Goal: Information Seeking & Learning: Understand process/instructions

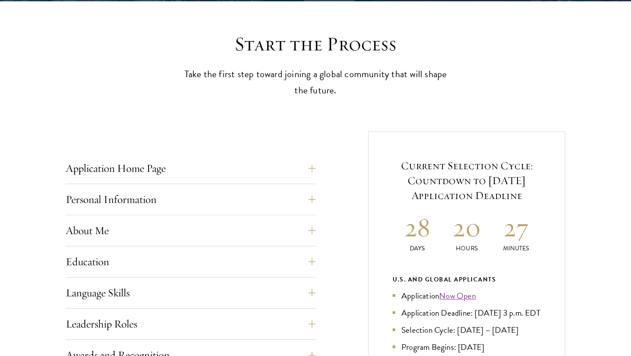
scroll to position [225, 0]
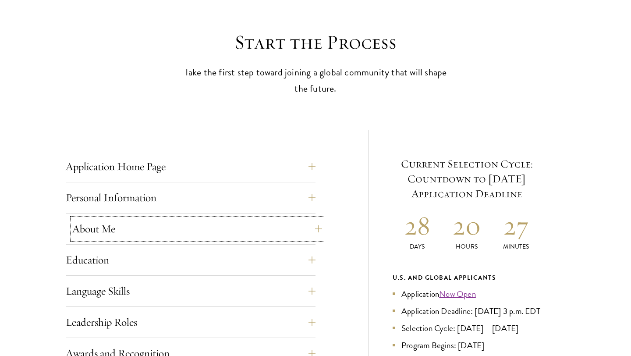
click at [188, 231] on button "About Me" at bounding box center [197, 228] width 250 height 21
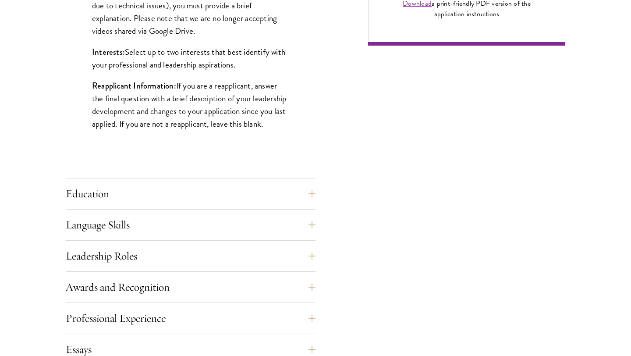
scroll to position [742, 0]
click at [213, 189] on button "Education" at bounding box center [191, 192] width 250 height 21
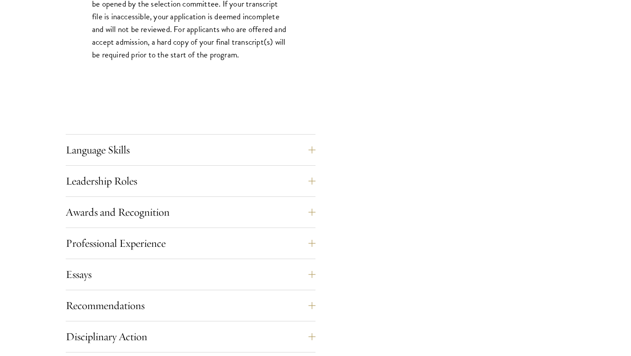
scroll to position [1506, 0]
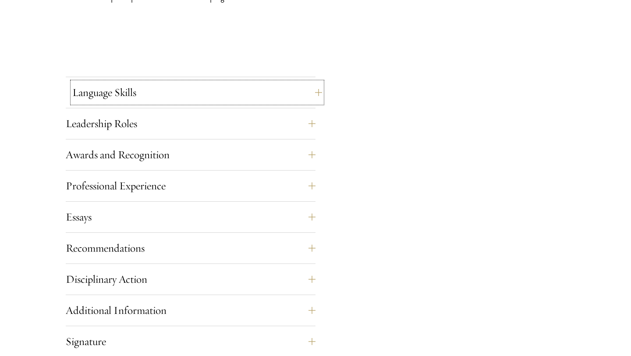
click at [151, 99] on button "Language Skills" at bounding box center [197, 92] width 250 height 21
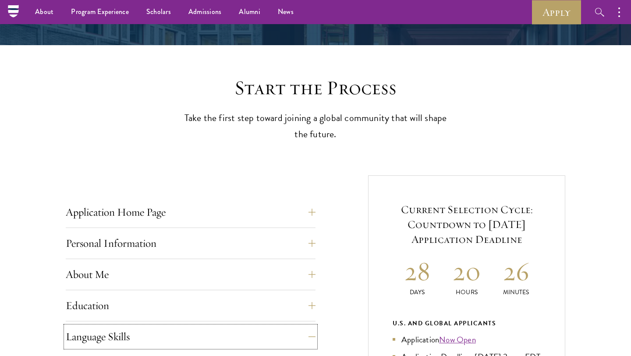
scroll to position [153, 0]
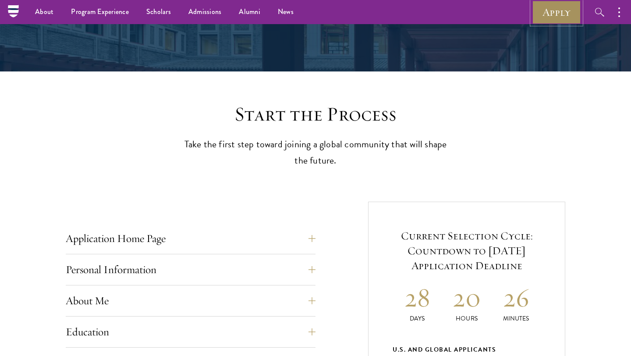
click at [536, 8] on link "Apply" at bounding box center [556, 12] width 49 height 24
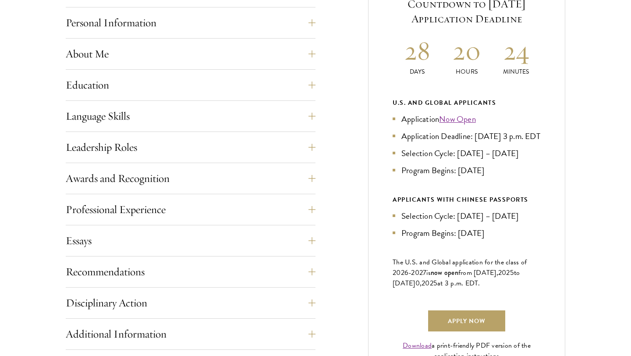
scroll to position [400, 0]
click at [159, 155] on button "Leadership Roles" at bounding box center [197, 146] width 250 height 21
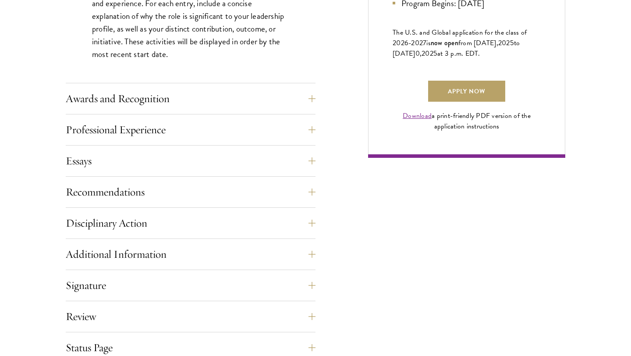
scroll to position [632, 0]
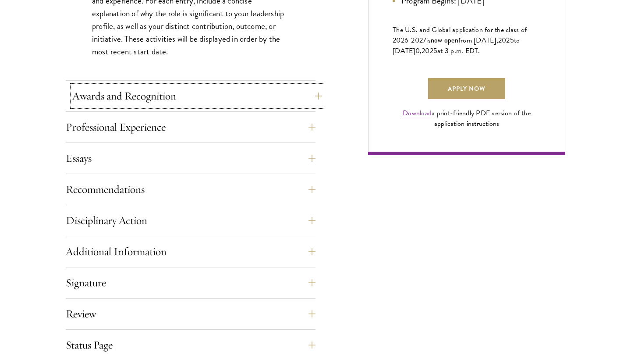
click at [166, 103] on button "Awards and Recognition" at bounding box center [197, 95] width 250 height 21
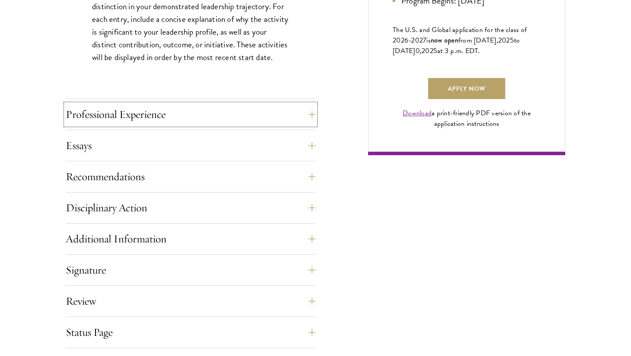
click at [166, 104] on button "Professional Experience" at bounding box center [191, 114] width 250 height 21
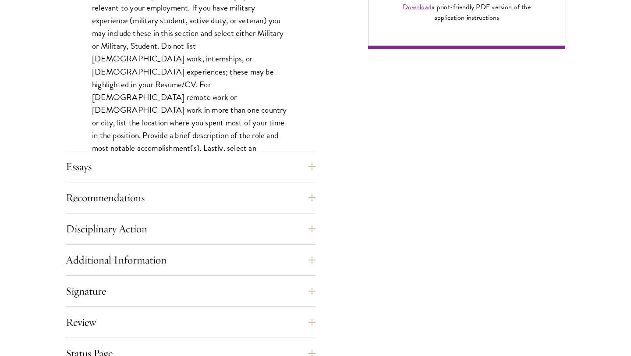
scroll to position [740, 0]
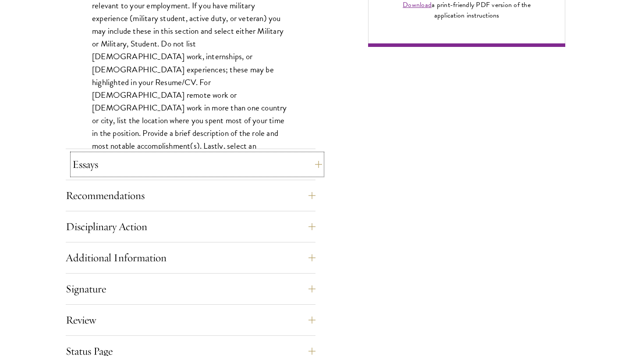
click at [178, 157] on button "Essays" at bounding box center [197, 164] width 250 height 21
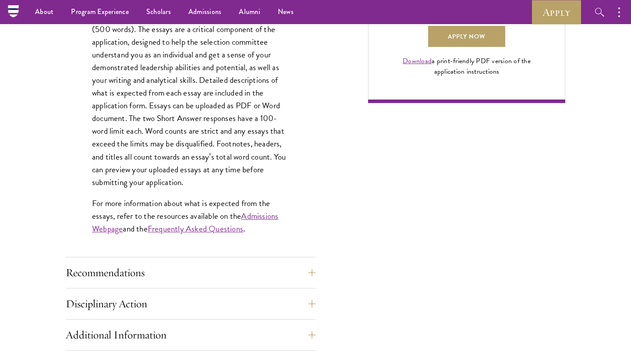
scroll to position [681, 0]
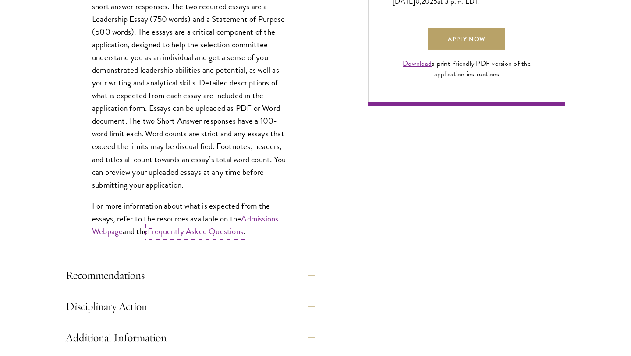
click at [237, 232] on link "Frequently Asked Questions" at bounding box center [196, 231] width 96 height 13
click at [254, 220] on link "Admissions Webpage" at bounding box center [185, 224] width 186 height 25
click at [170, 266] on button "Recommendations" at bounding box center [197, 275] width 250 height 21
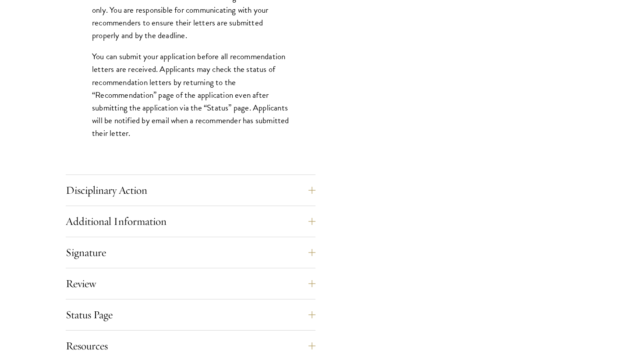
scroll to position [1233, 0]
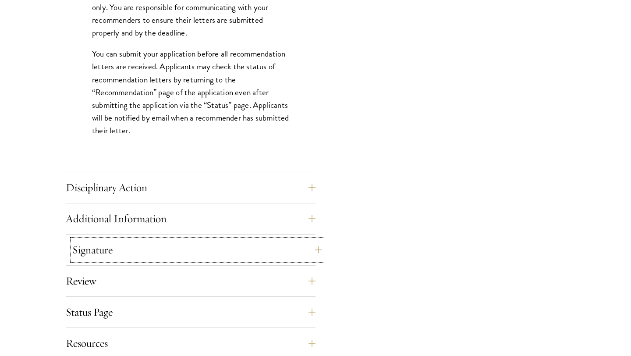
click at [215, 248] on button "Signature" at bounding box center [197, 249] width 250 height 21
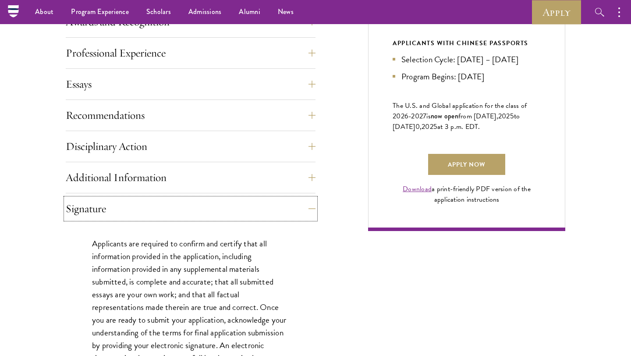
scroll to position [553, 0]
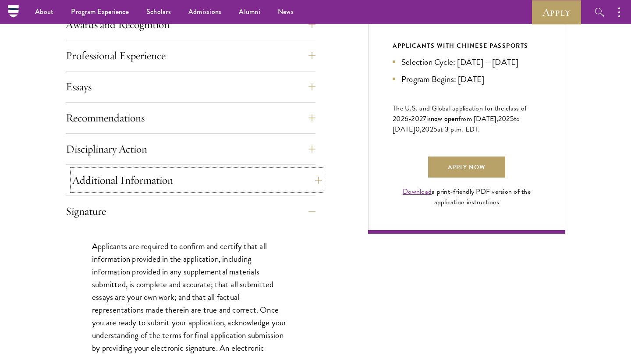
click at [220, 183] on button "Additional Information" at bounding box center [197, 180] width 250 height 21
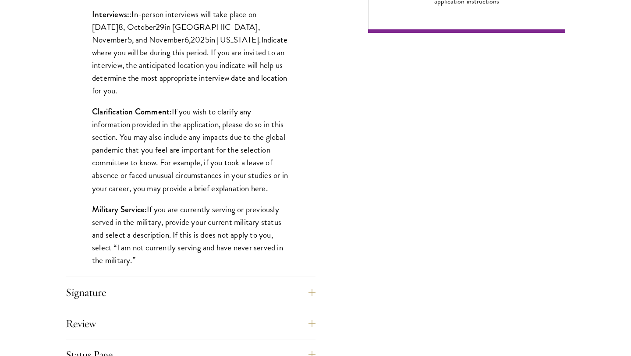
scroll to position [757, 0]
